Goal: Task Accomplishment & Management: Manage account settings

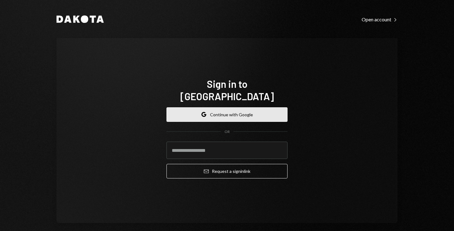
click at [201, 113] on button "Google Continue with Google" at bounding box center [227, 114] width 121 height 15
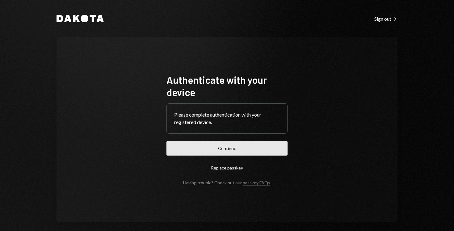
click at [218, 146] on button "Continue" at bounding box center [227, 148] width 121 height 15
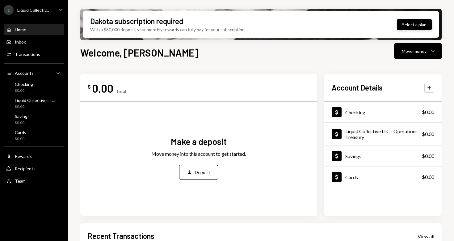
click at [410, 25] on button "Select a plan" at bounding box center [414, 24] width 35 height 11
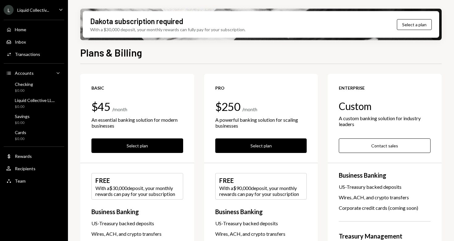
click at [255, 53] on div "Plans & Billing" at bounding box center [261, 52] width 362 height 14
click at [236, 49] on div "Plans & Billing" at bounding box center [261, 52] width 362 height 14
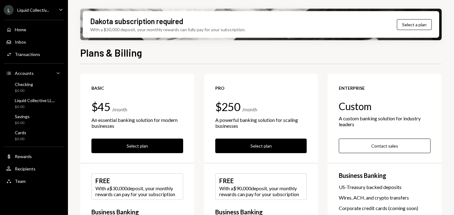
click at [237, 58] on div "Plans & Billing" at bounding box center [261, 52] width 362 height 14
click at [217, 63] on div "Plans & Billing Basic $45 / month An essential banking solution for modern busi…" at bounding box center [261, 148] width 362 height 206
click at [19, 56] on div "Transactions" at bounding box center [27, 54] width 25 height 5
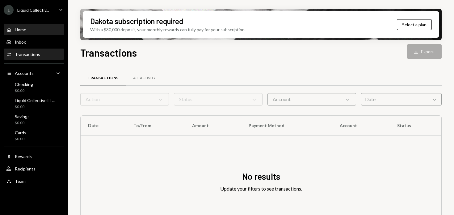
click at [22, 32] on div "Home" at bounding box center [20, 29] width 11 height 5
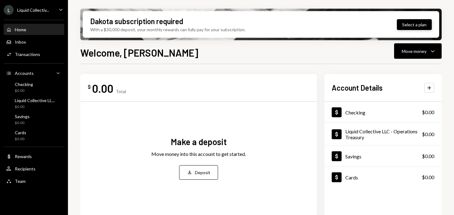
click at [416, 24] on button "Select a plan" at bounding box center [414, 24] width 35 height 11
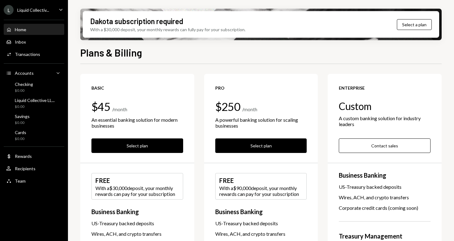
click at [25, 32] on div "Home Home" at bounding box center [16, 30] width 20 height 6
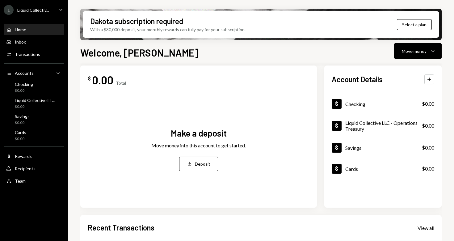
scroll to position [6, 0]
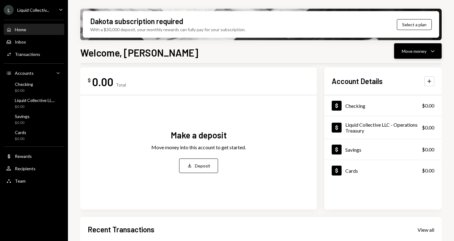
click at [415, 54] on div "Move money" at bounding box center [414, 51] width 25 height 6
click at [157, 60] on div "Welcome, Chad Move money Caret Down $ 0.00 Total Make a deposit Move money into…" at bounding box center [261, 161] width 362 height 232
click at [21, 177] on div "Team Team" at bounding box center [34, 181] width 56 height 11
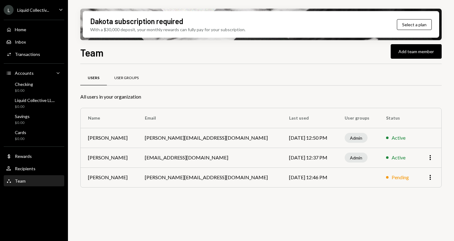
click at [127, 82] on div "User Groups" at bounding box center [126, 78] width 39 height 15
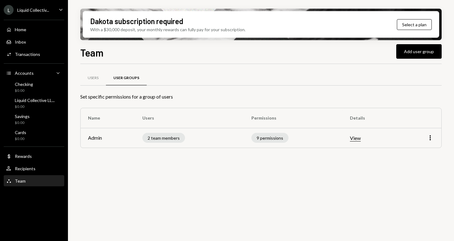
click at [356, 138] on button "View" at bounding box center [355, 138] width 11 height 6
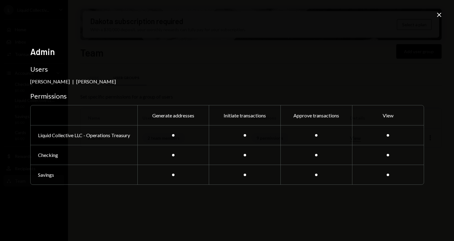
click at [440, 18] on icon "Close" at bounding box center [439, 14] width 7 height 7
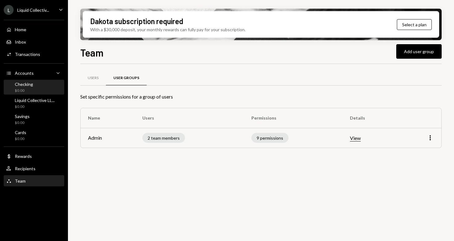
click at [41, 89] on div "Checking $0.00" at bounding box center [34, 88] width 56 height 12
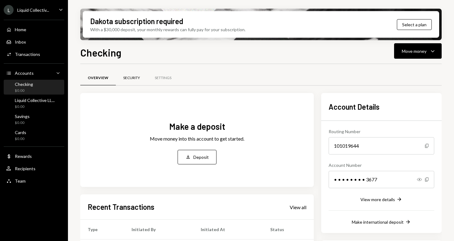
click at [131, 78] on div "Security" at bounding box center [131, 77] width 17 height 5
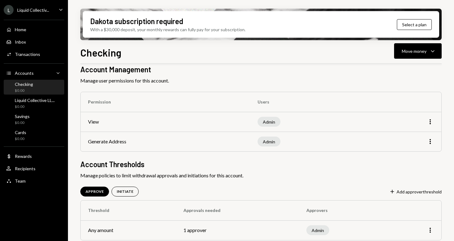
scroll to position [33, 0]
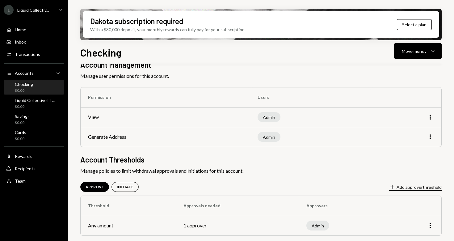
click at [409, 187] on button "Plus Add approver threshold" at bounding box center [415, 187] width 53 height 7
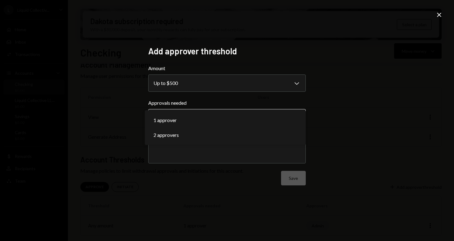
click at [265, 117] on body "**********" at bounding box center [227, 120] width 454 height 241
click at [270, 104] on label "Approvals needed" at bounding box center [227, 102] width 158 height 7
click at [262, 118] on body "**********" at bounding box center [227, 120] width 454 height 241
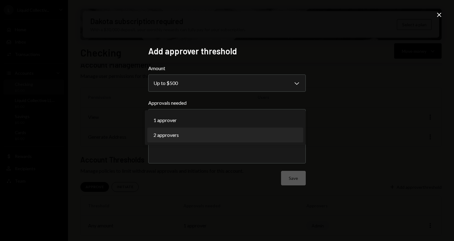
select select "*"
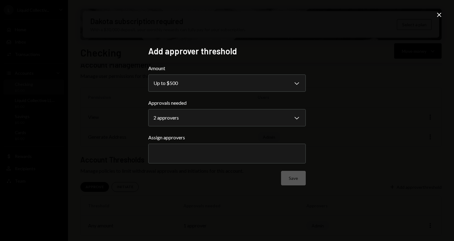
click at [239, 150] on div at bounding box center [227, 153] width 147 height 15
click at [243, 137] on label "Assign approvers" at bounding box center [227, 137] width 158 height 7
click at [243, 86] on body "**********" at bounding box center [227, 120] width 454 height 241
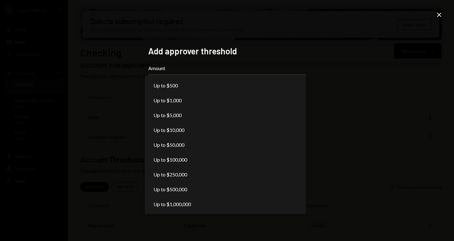
click at [125, 109] on div "**********" at bounding box center [227, 120] width 454 height 241
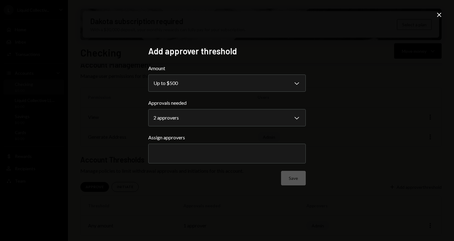
click at [440, 16] on icon "Close" at bounding box center [439, 14] width 7 height 7
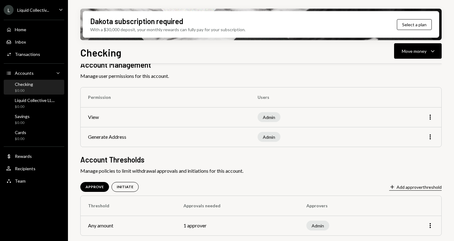
click at [406, 188] on button "Plus Add approver threshold" at bounding box center [415, 187] width 53 height 7
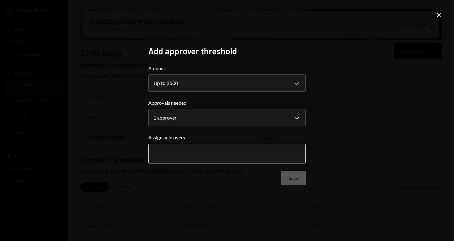
click at [254, 155] on input "text" at bounding box center [227, 154] width 147 height 6
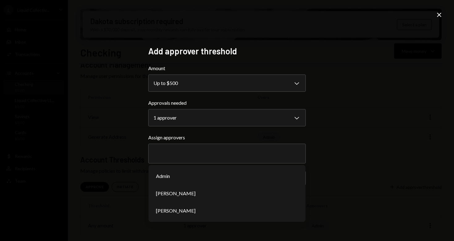
click at [333, 130] on div "**********" at bounding box center [227, 120] width 454 height 241
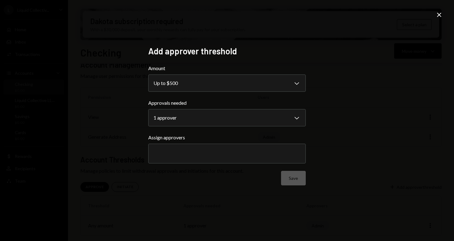
click at [439, 17] on icon "Close" at bounding box center [439, 14] width 7 height 7
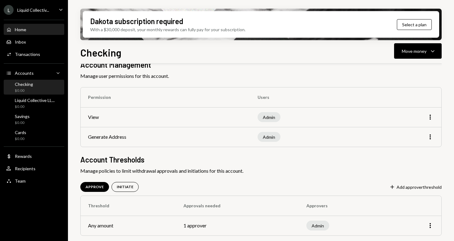
click at [38, 29] on div "Home Home" at bounding box center [34, 30] width 56 height 6
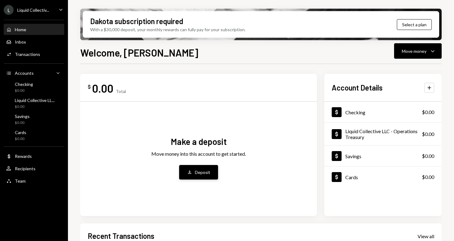
click at [194, 175] on button "Deposit Deposit" at bounding box center [198, 172] width 39 height 15
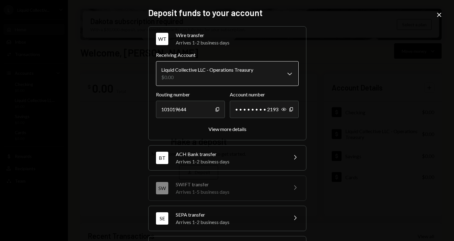
click at [232, 75] on body "**********" at bounding box center [227, 120] width 454 height 241
click at [330, 81] on div "**********" at bounding box center [227, 120] width 454 height 241
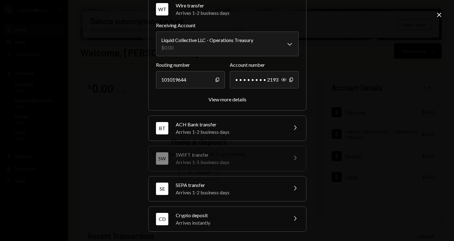
scroll to position [30, 0]
click at [251, 218] on div "Crypto deposit" at bounding box center [230, 214] width 108 height 7
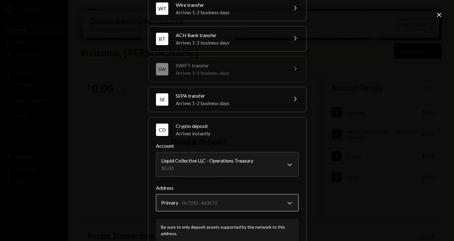
click at [256, 202] on body "L Liquid Collectiv... Caret Down Home Home Inbox Inbox Activities Transactions …" at bounding box center [227, 120] width 454 height 241
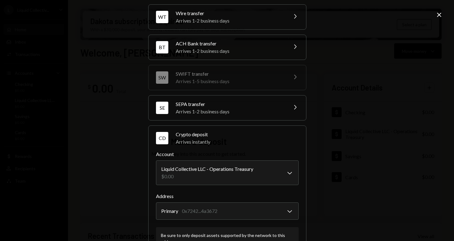
scroll to position [0, 0]
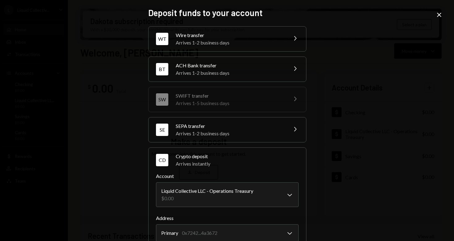
click at [253, 44] on div "Arrives 1-2 business days" at bounding box center [230, 42] width 108 height 7
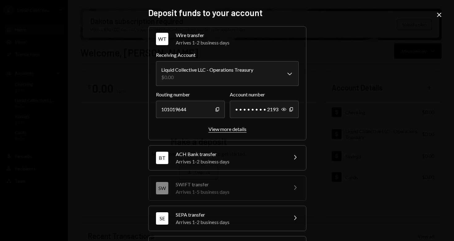
scroll to position [30, 0]
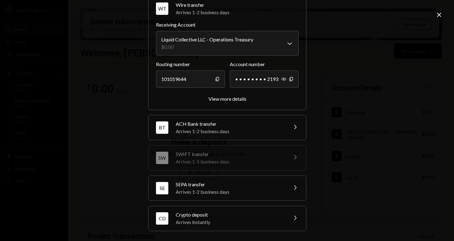
click at [210, 217] on div "Crypto deposit" at bounding box center [230, 214] width 108 height 7
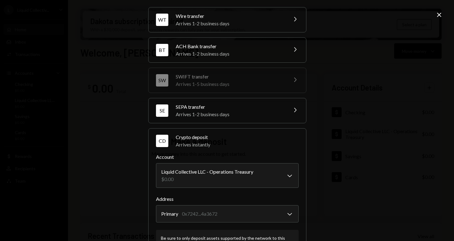
scroll to position [18, 0]
click at [442, 17] on icon "Close" at bounding box center [439, 14] width 7 height 7
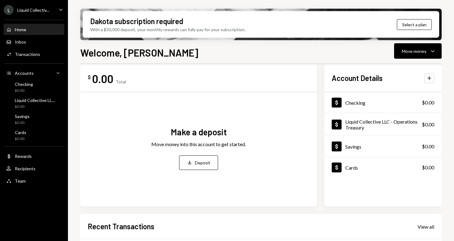
scroll to position [9, 0]
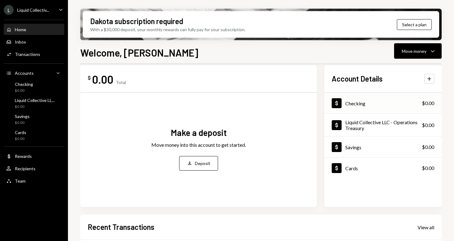
click at [346, 109] on div "Dollar Checking $0.00" at bounding box center [383, 103] width 117 height 20
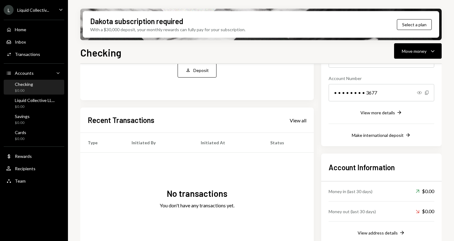
scroll to position [103, 0]
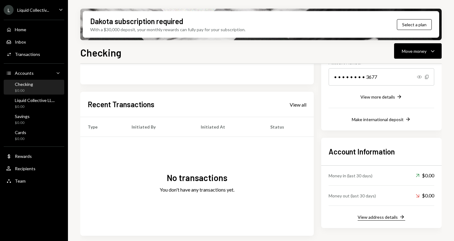
click at [364, 217] on div "View address details" at bounding box center [378, 217] width 40 height 5
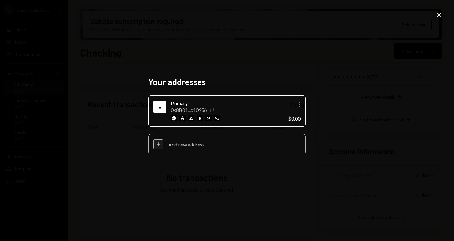
click at [221, 148] on div "Plus Add new address" at bounding box center [227, 144] width 158 height 20
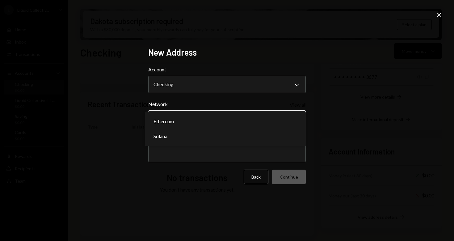
click at [202, 123] on body "L Liquid Collectiv... Caret Down Home Home Inbox Inbox Activities Transactions …" at bounding box center [227, 120] width 454 height 241
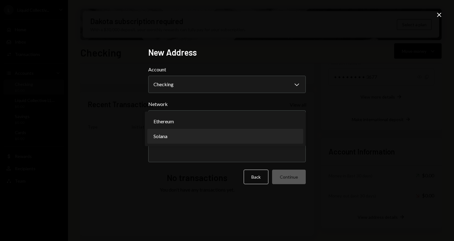
select select "**********"
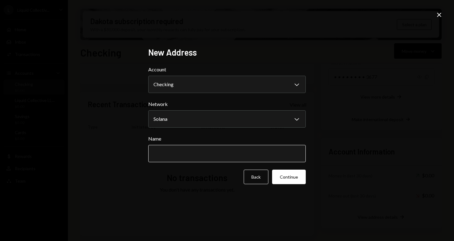
click at [185, 151] on input "Name" at bounding box center [227, 153] width 158 height 17
type input "**********"
click at [233, 159] on input "Name" at bounding box center [227, 153] width 158 height 17
type input "**********"
click at [290, 176] on button "Continue" at bounding box center [289, 177] width 34 height 15
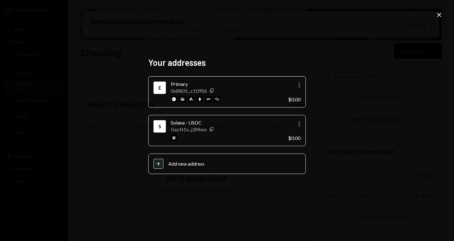
click at [439, 16] on icon "Close" at bounding box center [439, 14] width 7 height 7
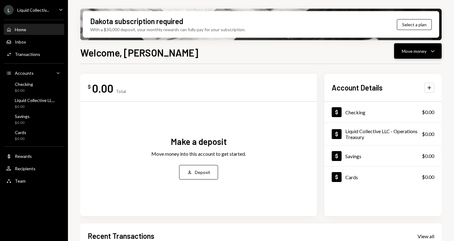
click at [404, 50] on div "Move money" at bounding box center [414, 51] width 25 height 6
click at [351, 57] on div "Welcome, [PERSON_NAME] Move money Caret Down" at bounding box center [261, 52] width 362 height 14
click at [36, 134] on div "Cards $0.00" at bounding box center [34, 136] width 56 height 12
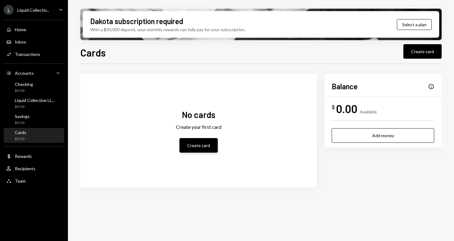
click at [202, 147] on button "Create card" at bounding box center [199, 145] width 38 height 15
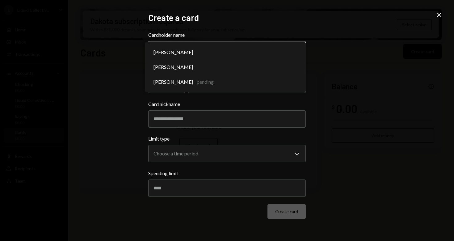
click at [203, 49] on body "**********" at bounding box center [227, 120] width 454 height 241
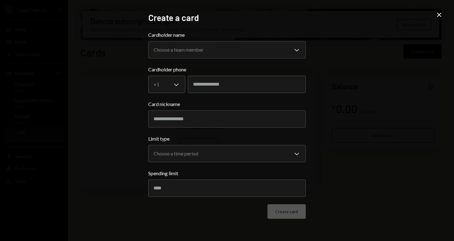
click at [127, 77] on div "**********" at bounding box center [227, 120] width 454 height 241
click at [440, 16] on icon "Close" at bounding box center [439, 14] width 7 height 7
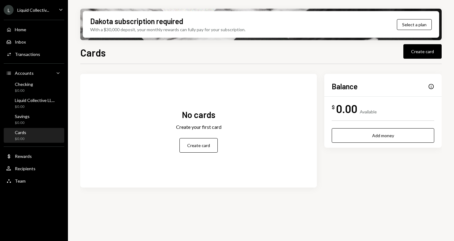
click at [49, 8] on div "Liquid Collectiv..." at bounding box center [33, 9] width 32 height 5
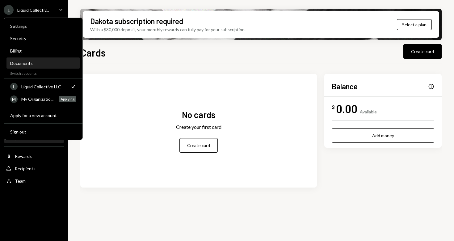
click at [33, 64] on div "Documents" at bounding box center [43, 63] width 66 height 5
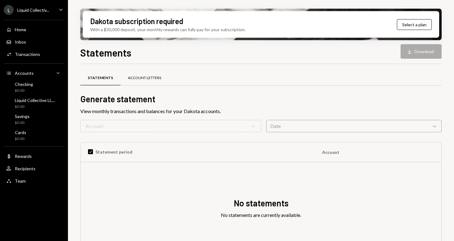
click at [135, 81] on div "Account Letters" at bounding box center [145, 78] width 48 height 15
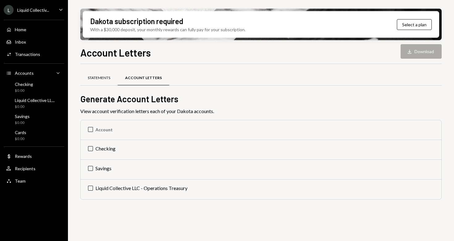
click at [107, 80] on div "Statements" at bounding box center [99, 77] width 23 height 5
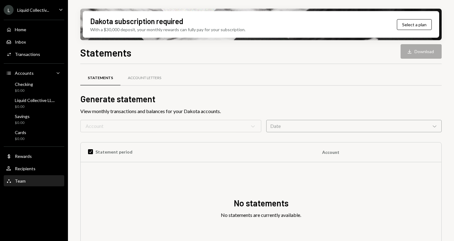
click at [33, 179] on div "Team Team" at bounding box center [34, 181] width 56 height 6
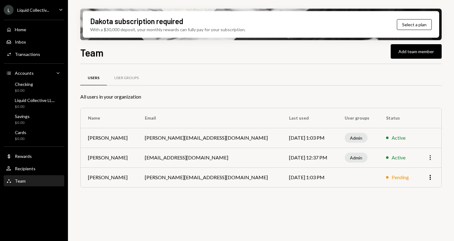
click at [431, 159] on icon "More" at bounding box center [430, 157] width 7 height 7
click at [375, 95] on div "All users in your organization" at bounding box center [261, 96] width 362 height 7
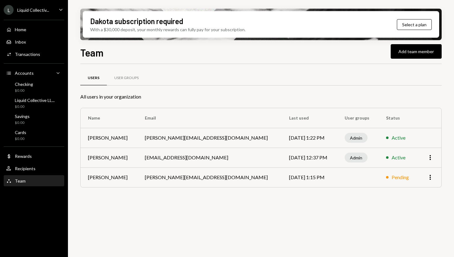
click at [61, 9] on icon "Caret Down" at bounding box center [60, 9] width 7 height 7
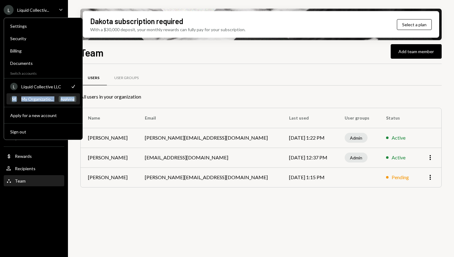
click at [48, 98] on div "My Organizatio..." at bounding box center [38, 98] width 34 height 5
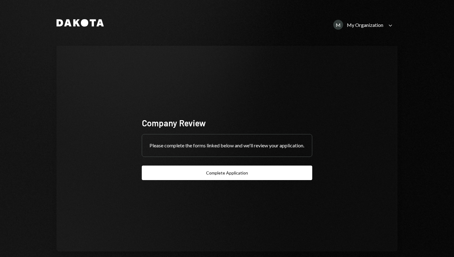
click at [387, 27] on icon "Caret Down" at bounding box center [390, 25] width 7 height 7
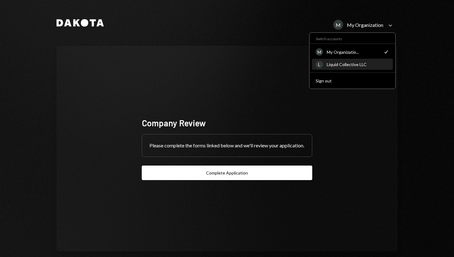
click at [353, 64] on div "Liquid Collective LLC" at bounding box center [358, 64] width 62 height 5
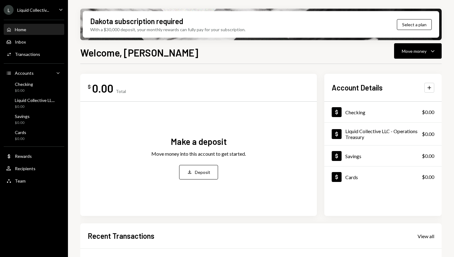
click at [62, 9] on icon "Main" at bounding box center [60, 10] width 3 height 2
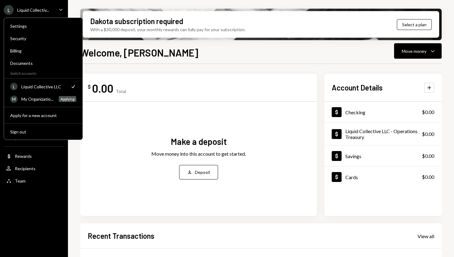
click at [62, 9] on icon "Main" at bounding box center [60, 10] width 3 height 2
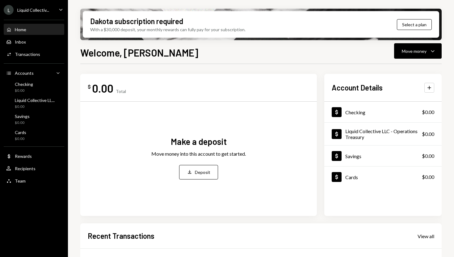
click at [59, 10] on icon "Caret Down" at bounding box center [60, 9] width 7 height 7
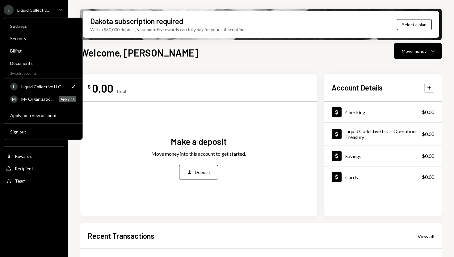
click at [59, 10] on icon "Caret Down" at bounding box center [60, 9] width 7 height 7
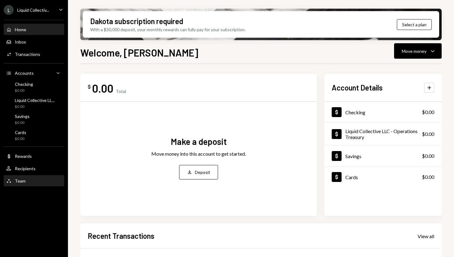
click at [22, 181] on div "Team" at bounding box center [20, 180] width 11 height 5
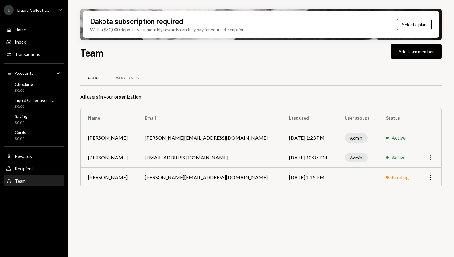
click at [431, 157] on icon "More" at bounding box center [430, 157] width 7 height 7
click at [416, 184] on div "Remove" at bounding box center [416, 181] width 31 height 11
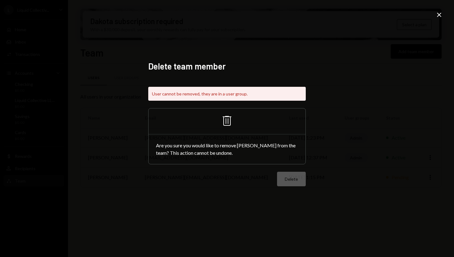
click at [442, 16] on icon "Close" at bounding box center [439, 14] width 7 height 7
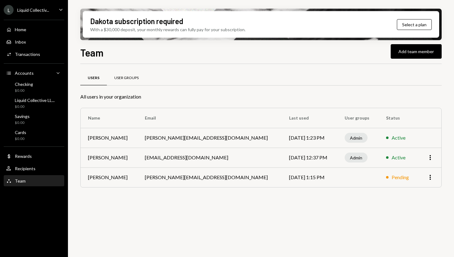
click at [130, 79] on div "User Groups" at bounding box center [126, 77] width 24 height 5
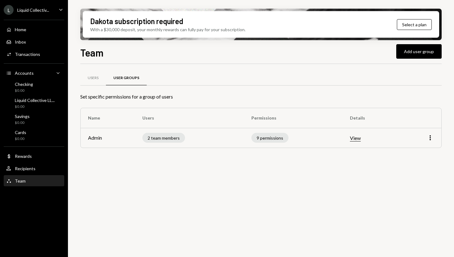
click at [209, 139] on td "2 team members" at bounding box center [189, 138] width 109 height 20
click at [430, 138] on icon "More" at bounding box center [430, 137] width 7 height 7
click at [422, 150] on div "Edit" at bounding box center [416, 151] width 31 height 11
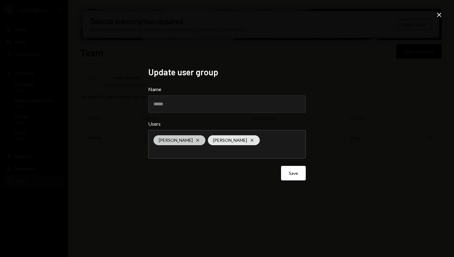
click at [195, 139] on icon "Cross" at bounding box center [197, 140] width 5 height 5
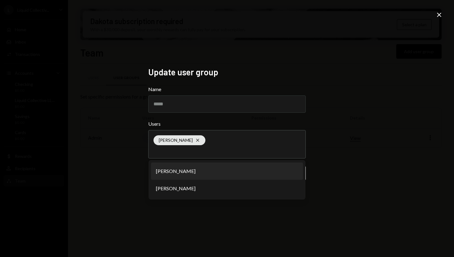
click at [127, 166] on div "Update user group Name ***** Users Chad Peterson Cross Chad Peterson Christophe…" at bounding box center [227, 128] width 454 height 257
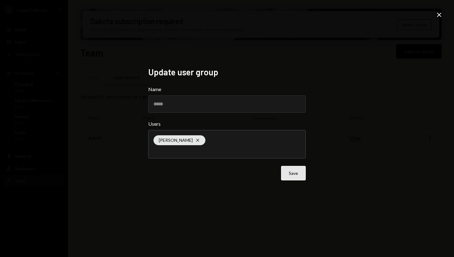
click at [294, 174] on button "Save" at bounding box center [293, 173] width 25 height 15
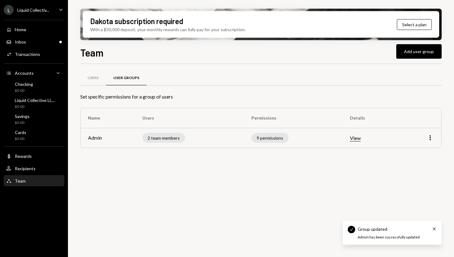
click at [220, 140] on td "2 team members" at bounding box center [189, 138] width 109 height 20
click at [169, 140] on div "2 team members" at bounding box center [163, 138] width 43 height 10
click at [166, 139] on div "2 team members" at bounding box center [163, 138] width 43 height 10
click at [431, 138] on icon "button" at bounding box center [430, 137] width 1 height 5
click at [418, 156] on div "Edit" at bounding box center [416, 151] width 31 height 11
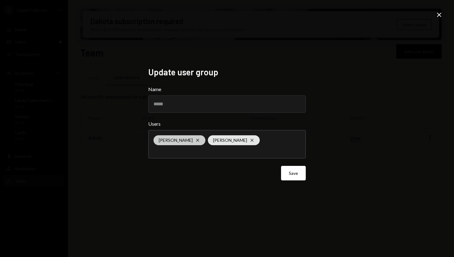
click at [195, 139] on icon "Cross" at bounding box center [197, 140] width 5 height 5
click at [130, 157] on div "Update user group Name ***** Users Chad Peterson Cross Save Close" at bounding box center [227, 128] width 454 height 257
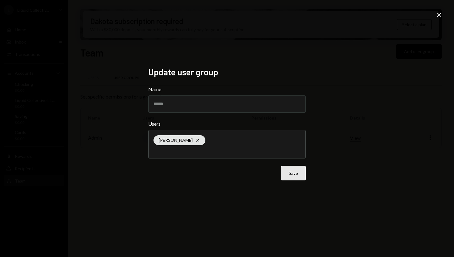
click at [294, 175] on button "Save" at bounding box center [293, 173] width 25 height 15
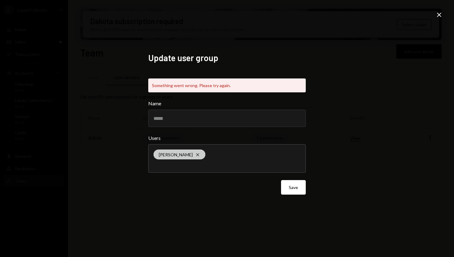
click at [195, 153] on icon "Cross" at bounding box center [197, 154] width 5 height 5
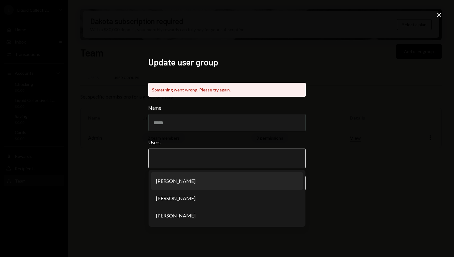
click at [188, 183] on li "Chad Peterson" at bounding box center [227, 180] width 152 height 17
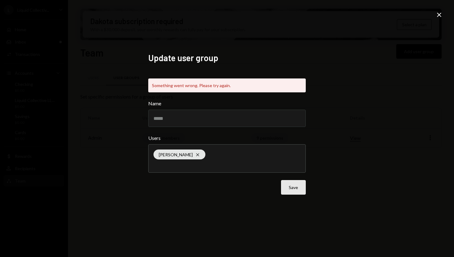
click at [295, 190] on button "Save" at bounding box center [293, 187] width 25 height 15
click at [195, 154] on icon "Cross" at bounding box center [197, 154] width 5 height 5
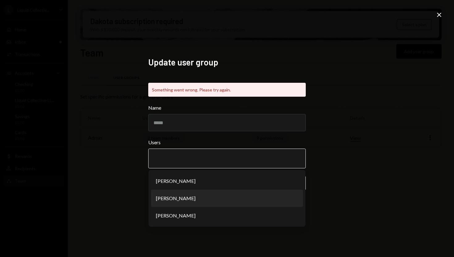
click at [193, 205] on li "Chad Peterson" at bounding box center [227, 198] width 152 height 17
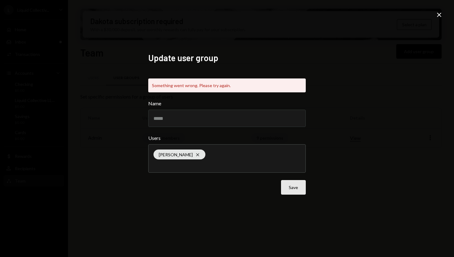
click at [289, 185] on button "Save" at bounding box center [293, 187] width 25 height 15
click at [441, 15] on icon "Close" at bounding box center [439, 14] width 7 height 7
